Goal: Transaction & Acquisition: Purchase product/service

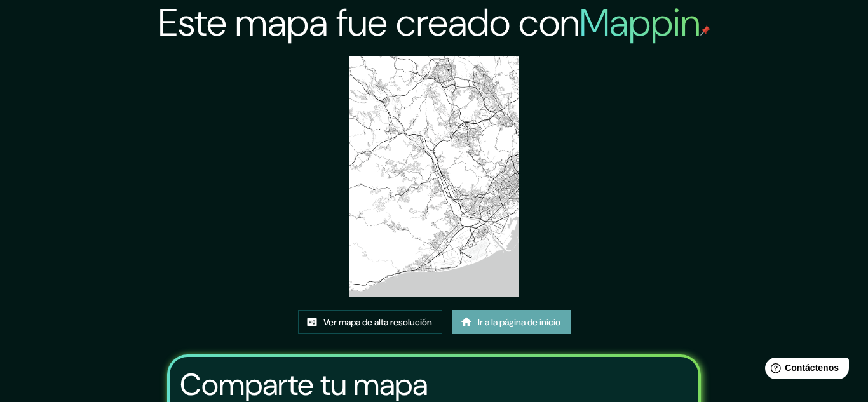
click at [502, 324] on font "Ir a la página de inicio" at bounding box center [519, 321] width 83 height 11
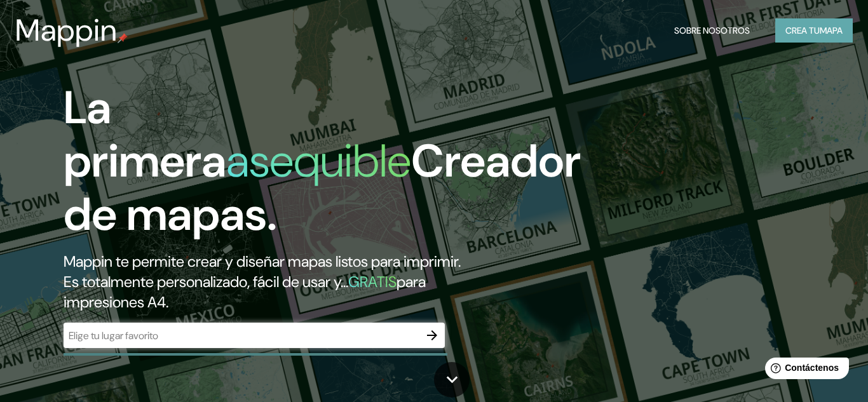
click at [825, 26] on font "mapa" at bounding box center [830, 30] width 23 height 11
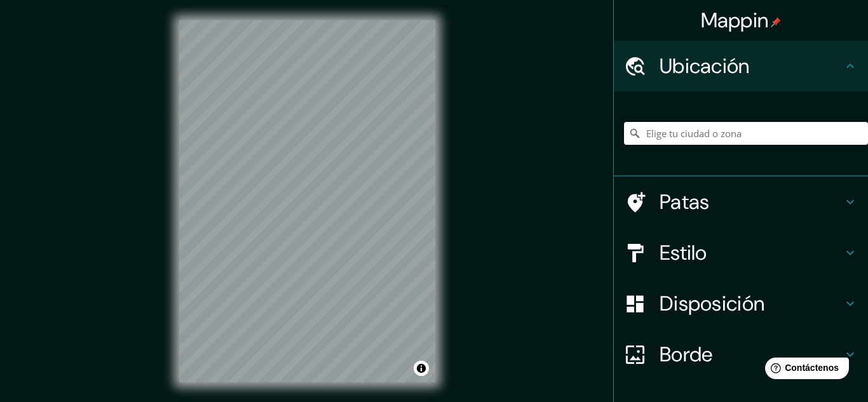
click at [677, 137] on input "Elige tu ciudad o zona" at bounding box center [746, 133] width 244 height 23
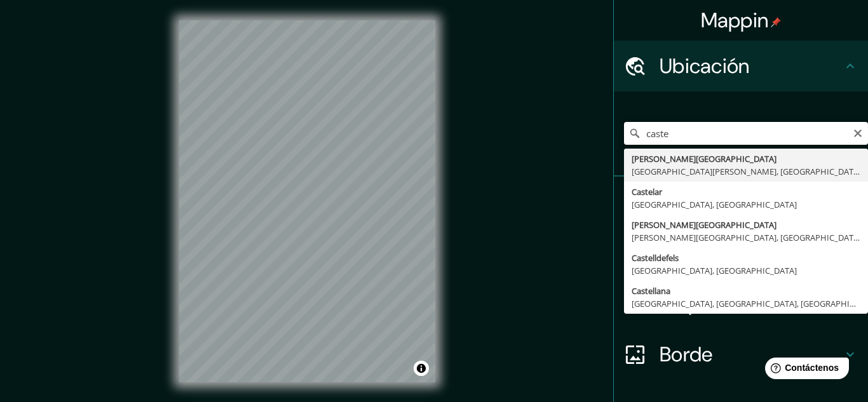
click at [685, 135] on input "caste" at bounding box center [746, 133] width 244 height 23
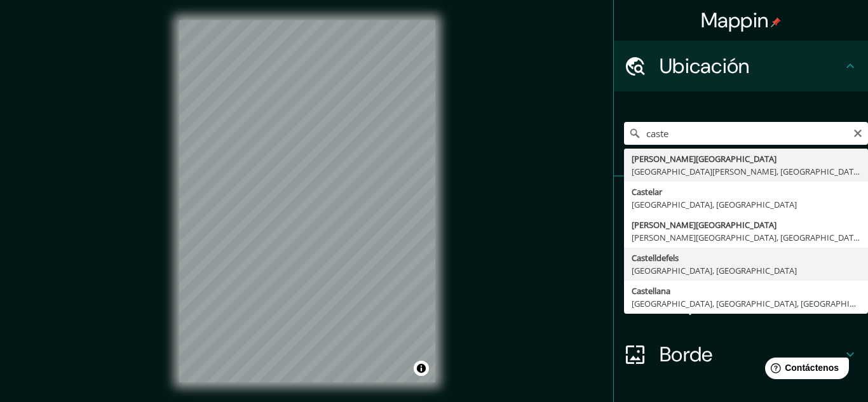
type input "Castelldefels, provincia de Barcelona, España"
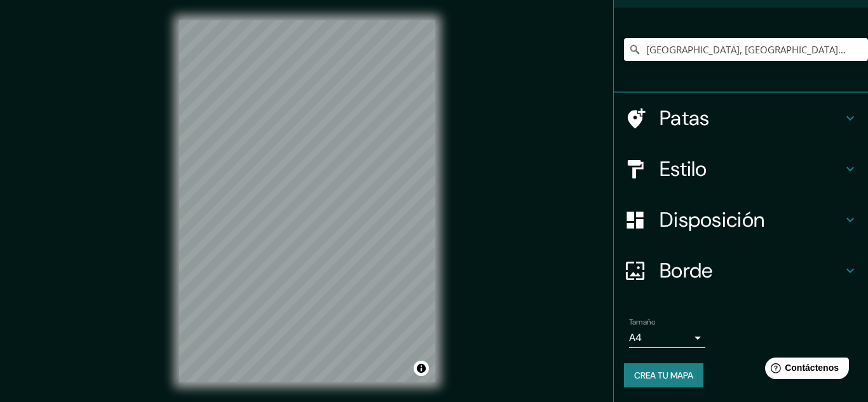
scroll to position [84, 0]
click at [840, 163] on h4 "Estilo" at bounding box center [750, 168] width 183 height 25
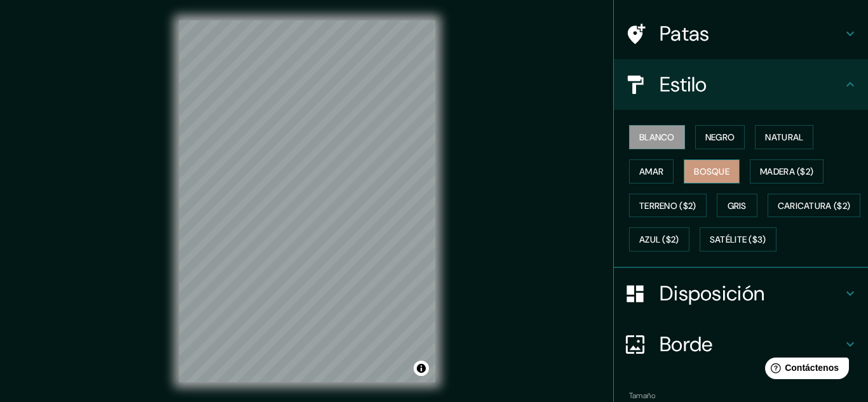
click at [715, 178] on font "Bosque" at bounding box center [712, 171] width 36 height 17
click at [653, 173] on font "Amar" at bounding box center [651, 171] width 24 height 11
click at [710, 170] on font "Bosque" at bounding box center [712, 171] width 36 height 11
click at [640, 175] on font "Amar" at bounding box center [651, 171] width 24 height 11
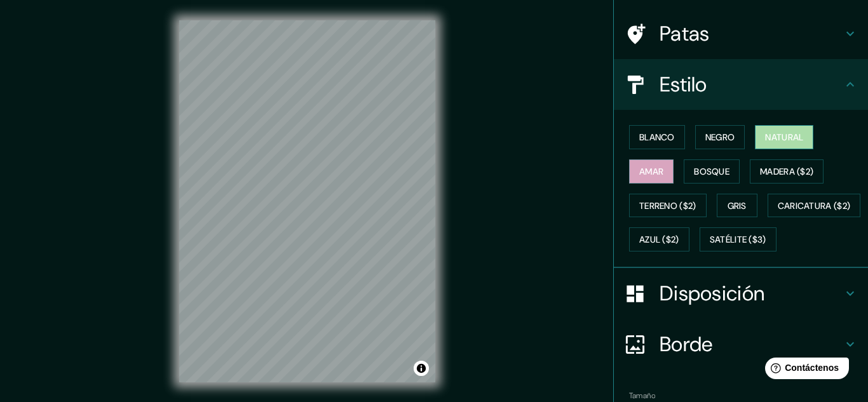
click at [802, 138] on font "Natural" at bounding box center [784, 136] width 38 height 11
click at [657, 170] on font "Amar" at bounding box center [651, 171] width 24 height 11
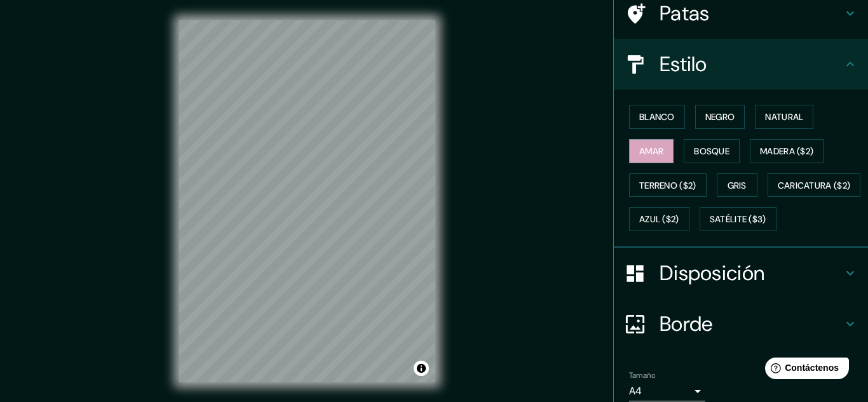
click at [690, 286] on font "Disposición" at bounding box center [711, 273] width 105 height 27
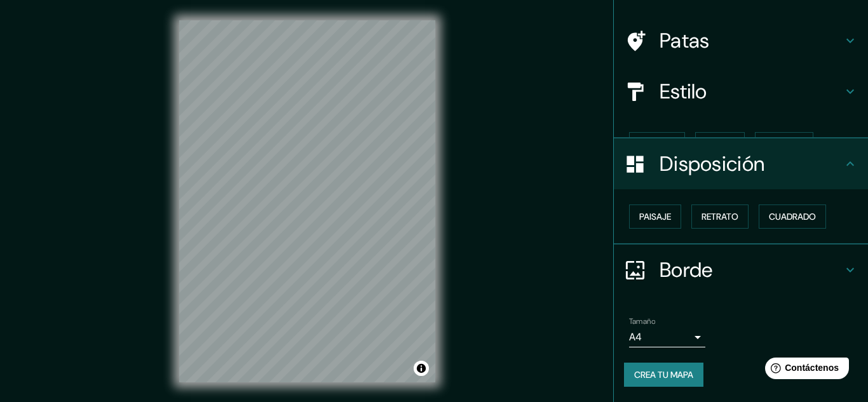
scroll to position [56, 0]
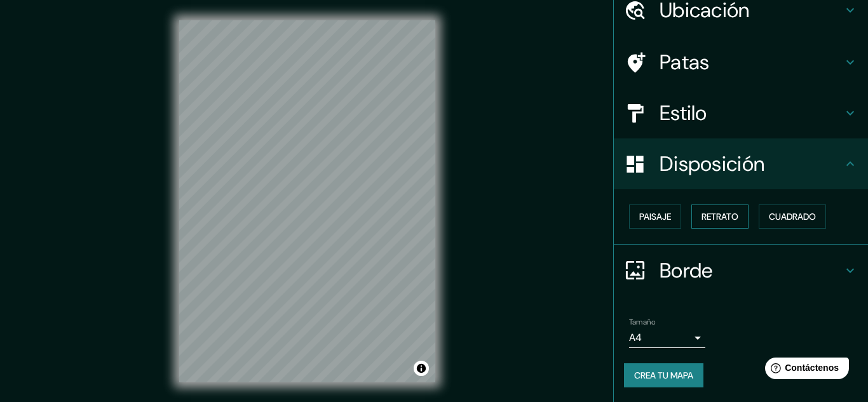
click at [728, 215] on font "Retrato" at bounding box center [719, 216] width 37 height 11
click at [798, 219] on font "Cuadrado" at bounding box center [792, 216] width 47 height 11
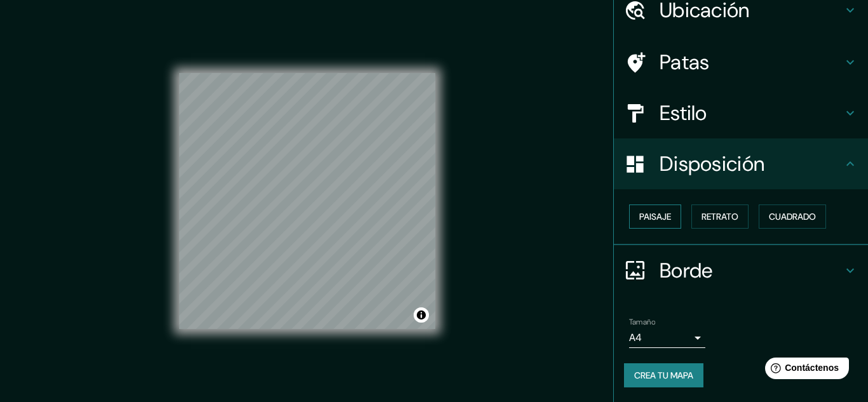
click at [656, 222] on font "Paisaje" at bounding box center [655, 216] width 32 height 11
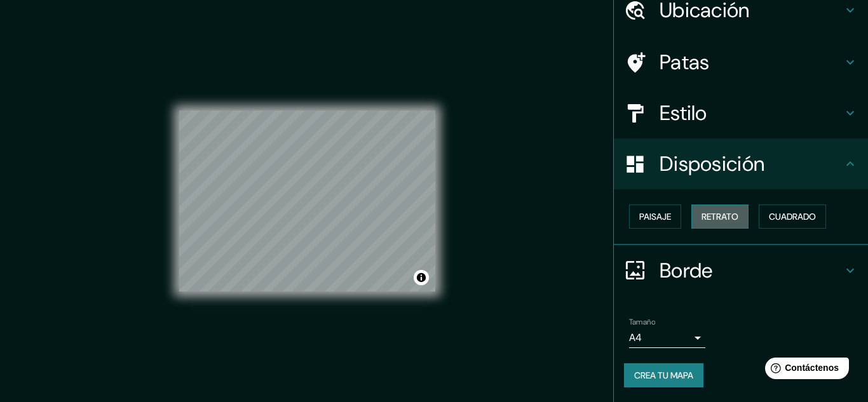
click at [718, 214] on font "Retrato" at bounding box center [719, 216] width 37 height 11
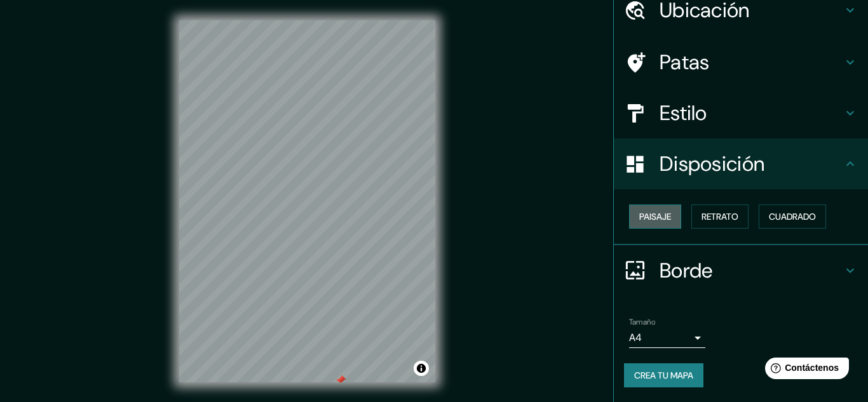
click at [662, 215] on font "Paisaje" at bounding box center [655, 216] width 32 height 11
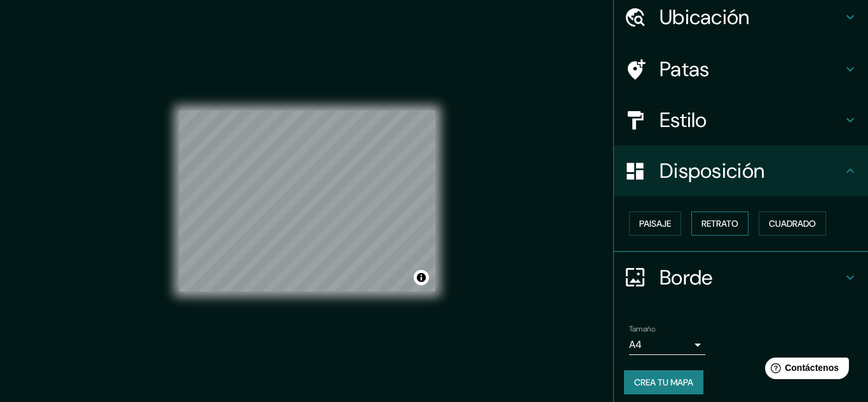
scroll to position [47, 0]
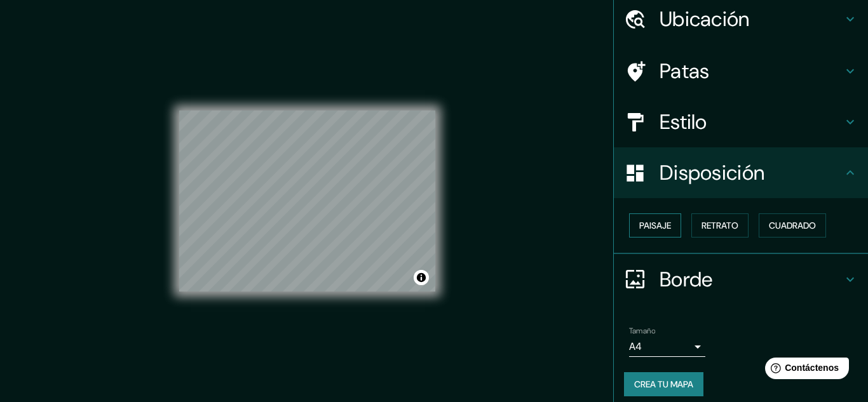
click at [665, 227] on font "Paisaje" at bounding box center [655, 225] width 32 height 11
click at [738, 224] on font "Retrato" at bounding box center [719, 225] width 37 height 11
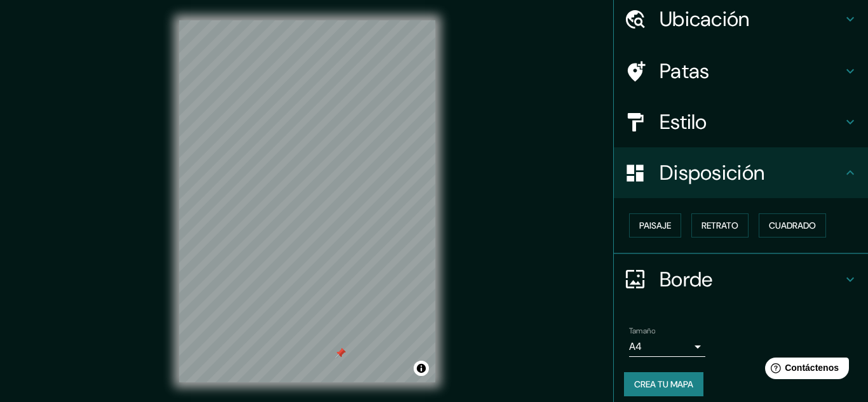
click at [340, 351] on div at bounding box center [340, 353] width 10 height 10
click at [340, 266] on div at bounding box center [337, 270] width 10 height 10
click at [327, 354] on div at bounding box center [326, 352] width 10 height 10
click at [327, 353] on div at bounding box center [326, 351] width 10 height 10
click at [327, 349] on div at bounding box center [326, 351] width 10 height 10
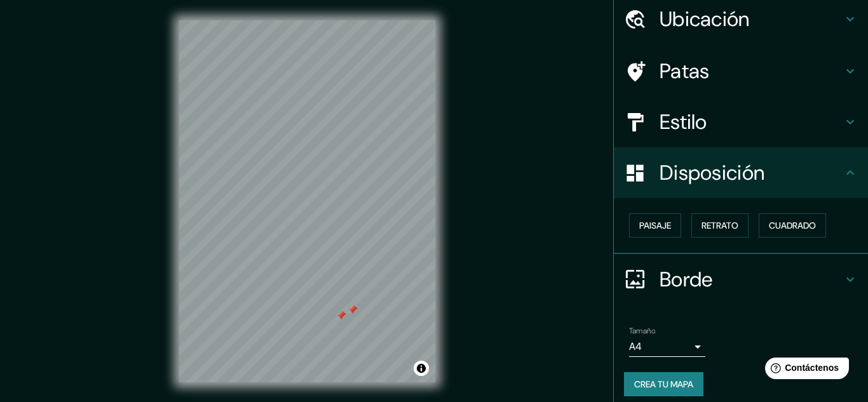
click at [342, 314] on div at bounding box center [341, 316] width 10 height 10
click at [351, 309] on div at bounding box center [352, 310] width 10 height 10
click at [325, 298] on div at bounding box center [328, 297] width 10 height 10
click at [320, 296] on div at bounding box center [319, 297] width 10 height 10
click at [321, 314] on div at bounding box center [325, 318] width 10 height 10
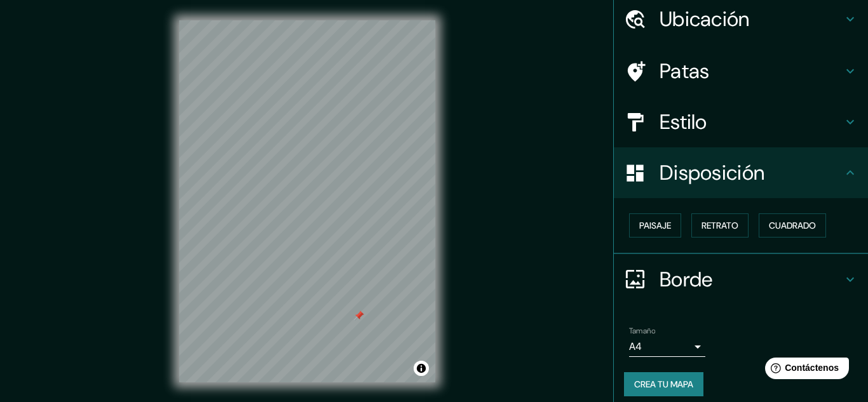
click at [358, 319] on div at bounding box center [359, 316] width 10 height 10
click at [421, 368] on button "Activar o desactivar atribución" at bounding box center [421, 368] width 15 height 15
click at [388, 371] on font "Mejorar este mapa" at bounding box center [377, 368] width 67 height 9
click at [692, 354] on body "Mappin Ubicación Castelldefels, provincia de Barcelona, España Patas Estilo Dis…" at bounding box center [434, 201] width 868 height 402
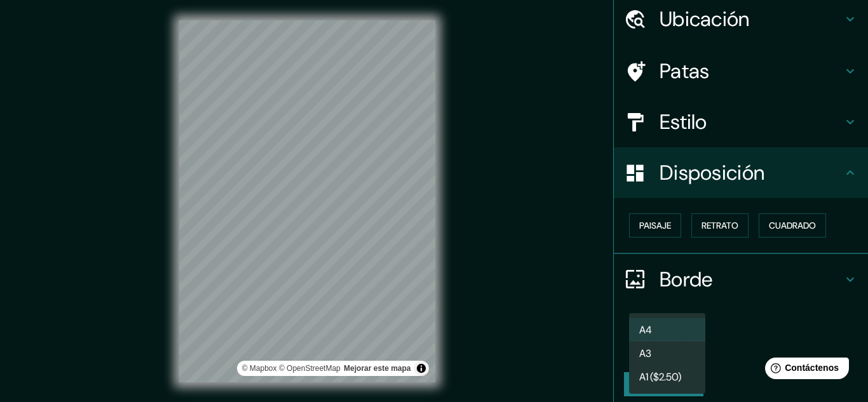
click at [656, 353] on li "A3" at bounding box center [667, 354] width 76 height 24
type input "a4"
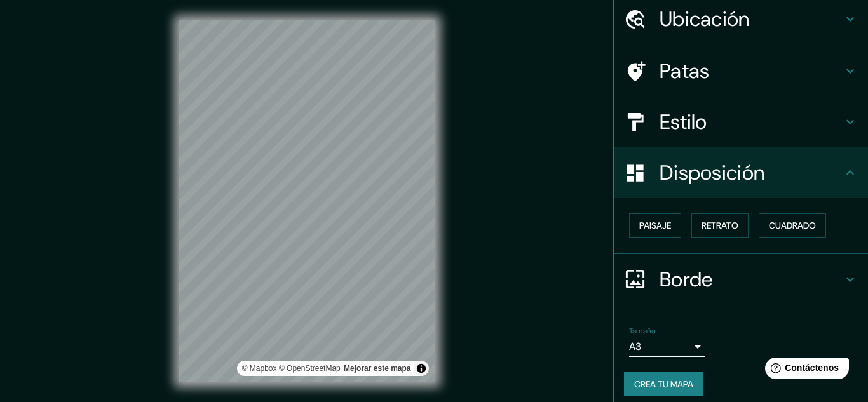
click at [647, 383] on font "Crea tu mapa" at bounding box center [663, 384] width 59 height 11
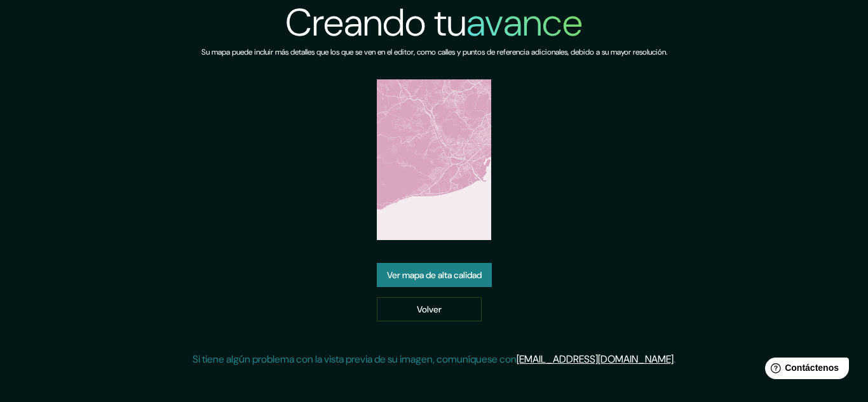
click at [429, 272] on font "Ver mapa de alta calidad" at bounding box center [434, 274] width 95 height 11
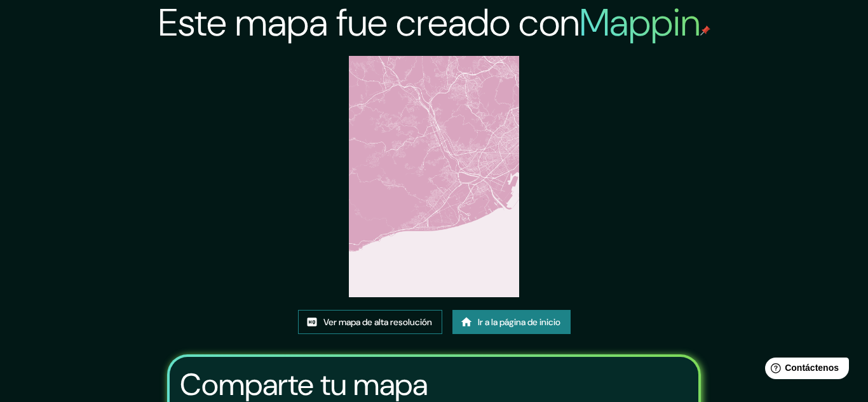
click at [380, 325] on font "Ver mapa de alta resolución" at bounding box center [377, 321] width 109 height 11
